Goal: Task Accomplishment & Management: Complete application form

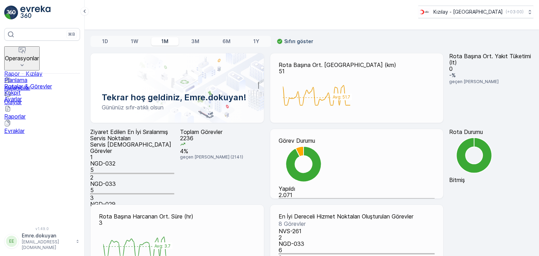
click at [33, 55] on p "Operasyonlar" at bounding box center [22, 58] width 34 height 6
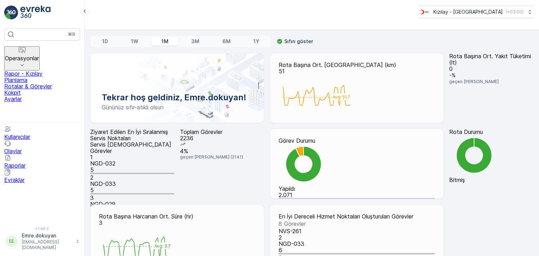
click at [41, 84] on p "Rotalar & Görevler" at bounding box center [42, 86] width 76 height 6
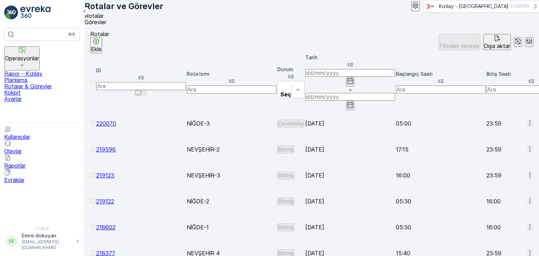
click at [101, 51] on p "Ekle" at bounding box center [96, 49] width 11 height 6
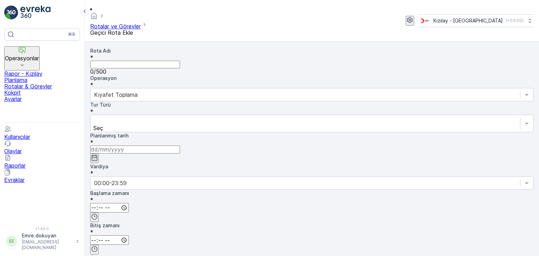
click at [117, 61] on Adı "Rota Adı" at bounding box center [135, 65] width 90 height 8
type Adı "NİĞDE-5"
click at [230, 91] on div at bounding box center [305, 95] width 423 height 8
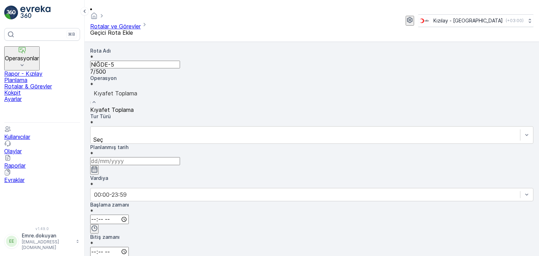
drag, startPoint x: 232, startPoint y: 69, endPoint x: 147, endPoint y: 90, distance: 87.6
click at [134, 106] on span "Kıyafet Toplama" at bounding box center [112, 109] width 44 height 7
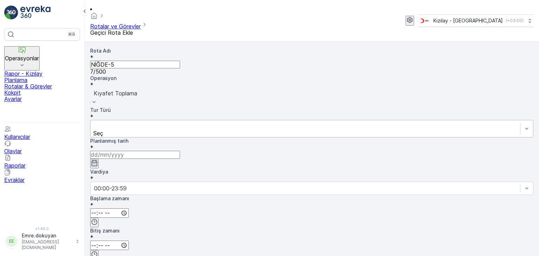
click at [131, 120] on div "Seç" at bounding box center [311, 129] width 443 height 18
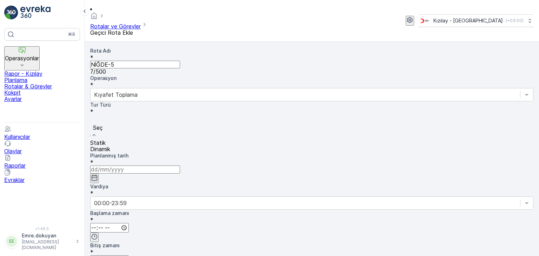
drag, startPoint x: 130, startPoint y: 102, endPoint x: 153, endPoint y: 101, distance: 23.2
click at [130, 140] on div "Statik" at bounding box center [311, 143] width 443 height 6
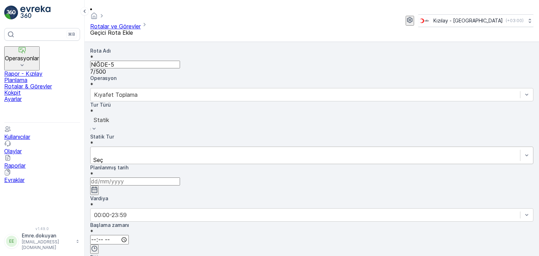
click at [244, 147] on div "Seç" at bounding box center [311, 156] width 443 height 18
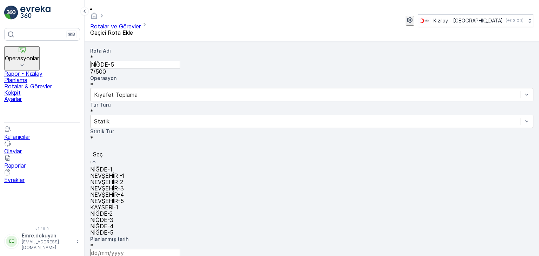
click at [124, 198] on span "NEVŞEHİR-5" at bounding box center [107, 201] width 34 height 7
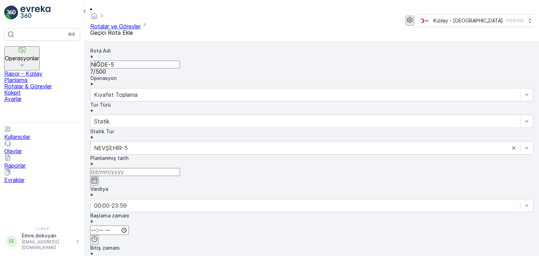
click at [98, 177] on icon "button" at bounding box center [95, 180] width 6 height 6
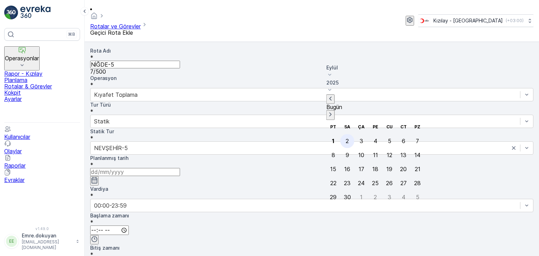
click at [346, 138] on div "2" at bounding box center [347, 141] width 3 height 6
type input "[DATE]"
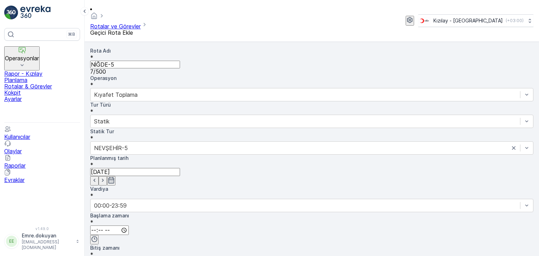
click at [129, 226] on input "time" at bounding box center [109, 230] width 39 height 9
type input "05:30"
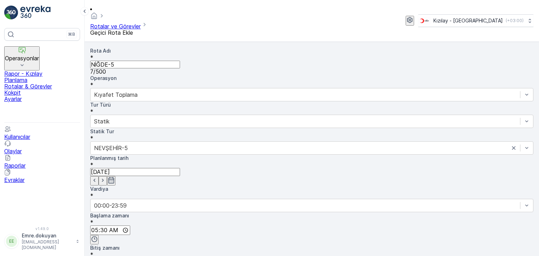
type input "16:00"
drag, startPoint x: 450, startPoint y: 93, endPoint x: 444, endPoint y: 101, distance: 9.8
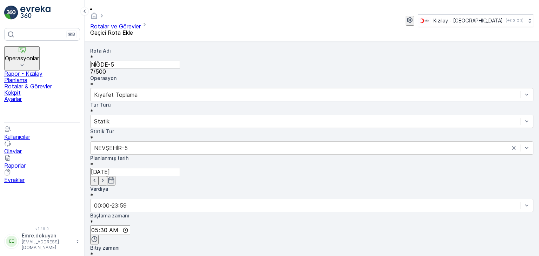
drag, startPoint x: 386, startPoint y: 144, endPoint x: 438, endPoint y: 129, distance: 53.3
